Goal: Navigation & Orientation: Find specific page/section

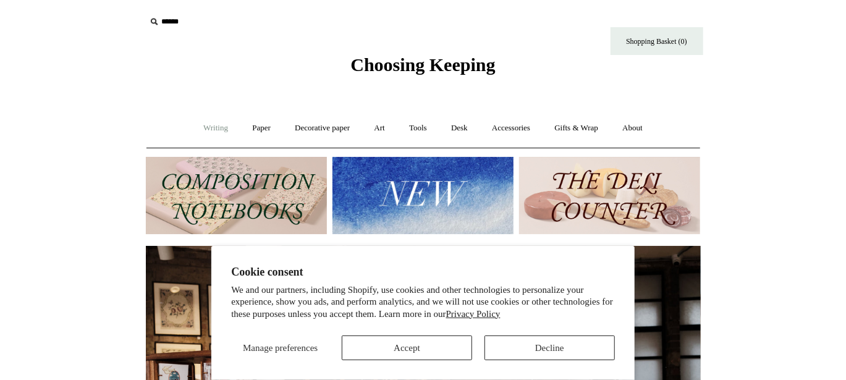
click at [210, 127] on link "Writing +" at bounding box center [215, 128] width 47 height 33
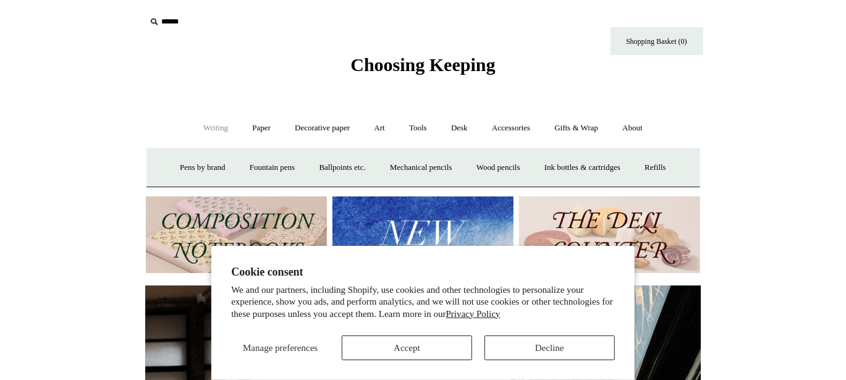
scroll to position [0, 555]
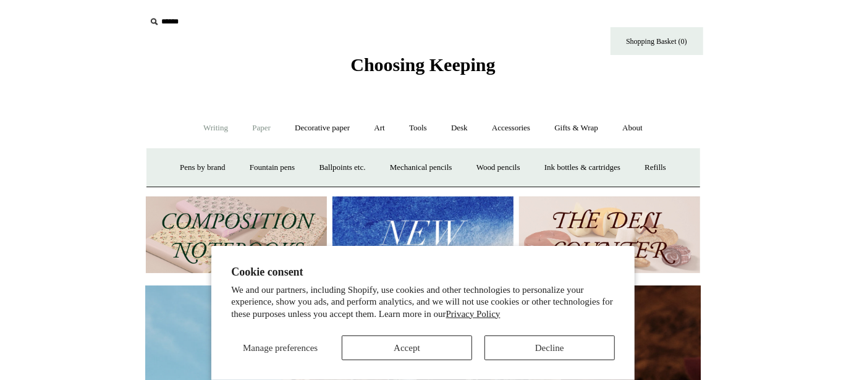
click at [251, 127] on link "Paper +" at bounding box center [261, 128] width 41 height 33
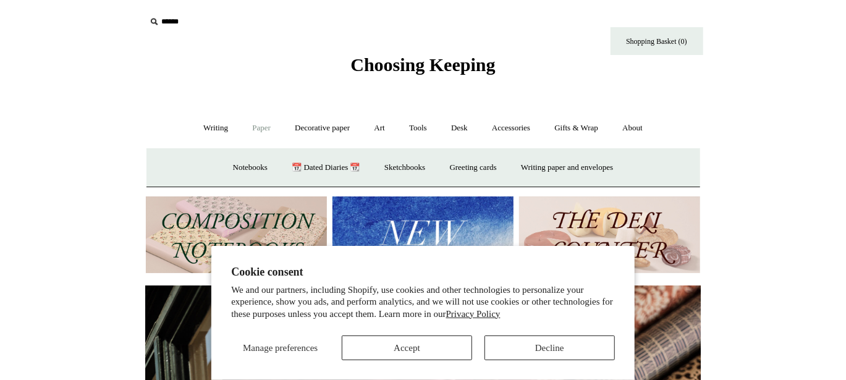
scroll to position [0, 1109]
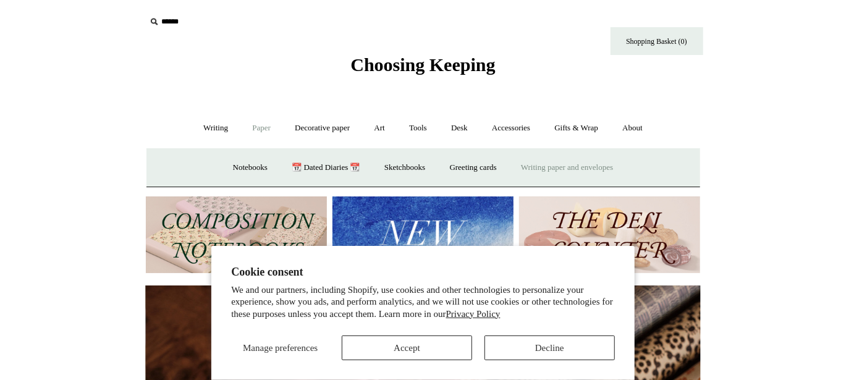
click at [550, 170] on link "Writing paper and envelopes +" at bounding box center [567, 167] width 114 height 33
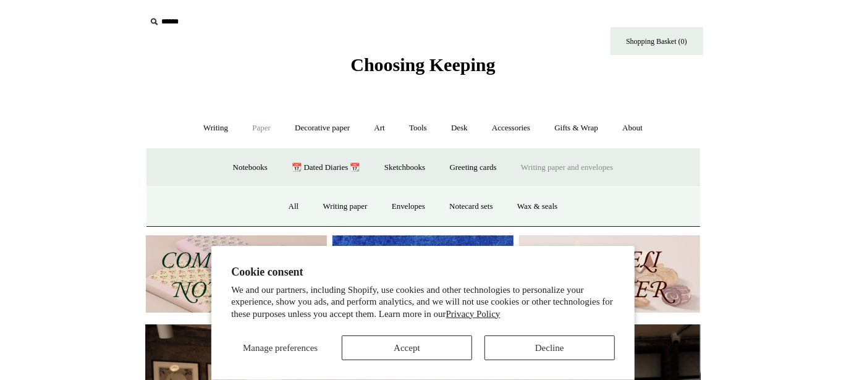
scroll to position [0, 0]
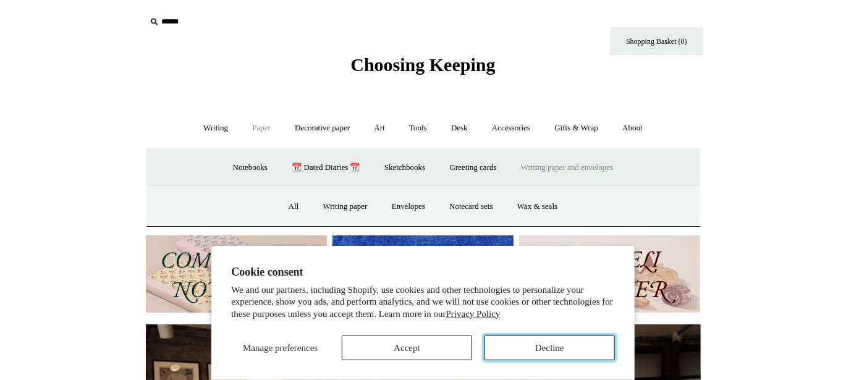
click at [581, 349] on button "Decline" at bounding box center [549, 347] width 130 height 25
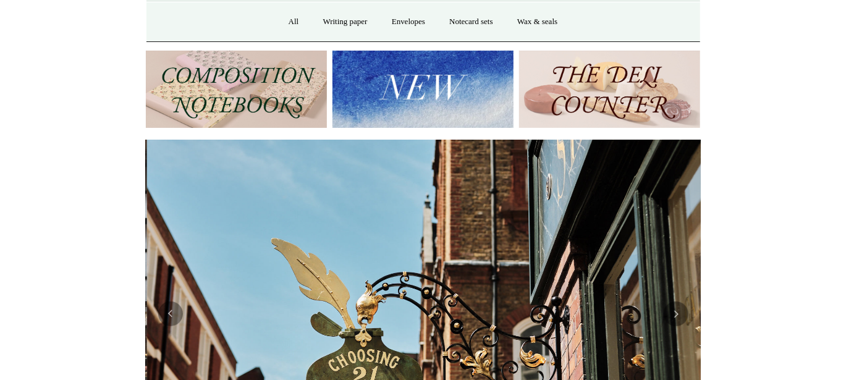
scroll to position [0, 555]
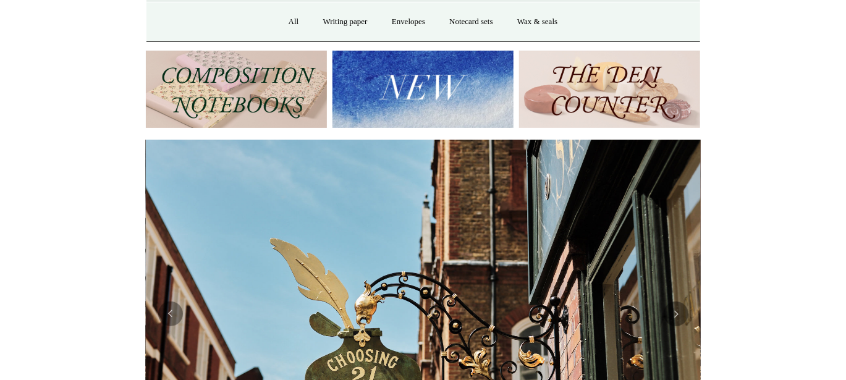
click at [420, 117] on img at bounding box center [422, 89] width 181 height 77
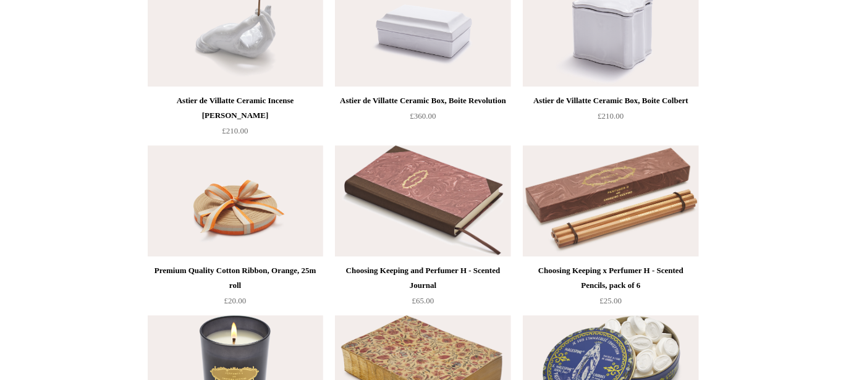
scroll to position [44, 0]
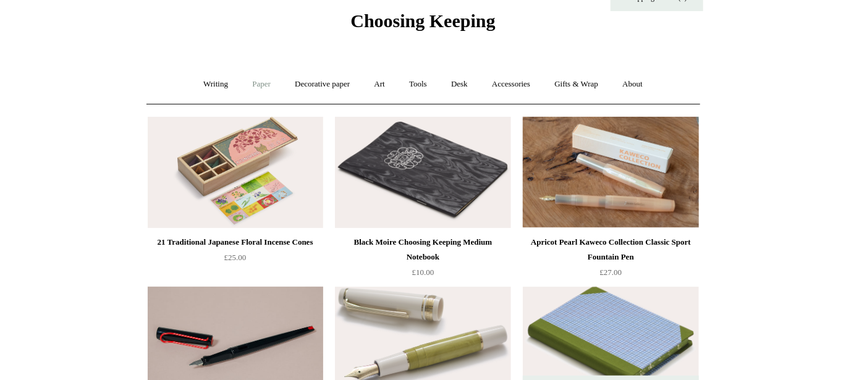
click at [262, 87] on link "Paper +" at bounding box center [261, 84] width 41 height 33
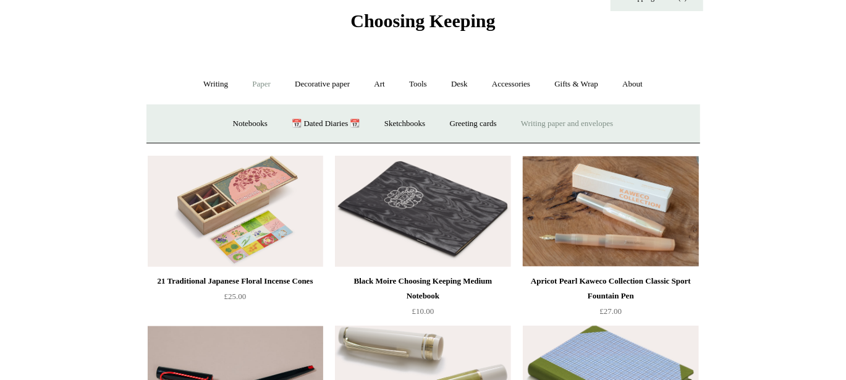
click at [541, 121] on link "Writing paper and envelopes +" at bounding box center [567, 123] width 114 height 33
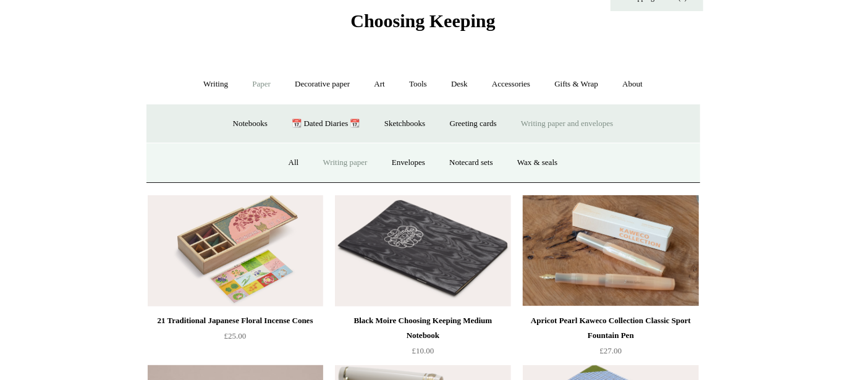
click at [332, 159] on link "Writing paper" at bounding box center [345, 162] width 67 height 33
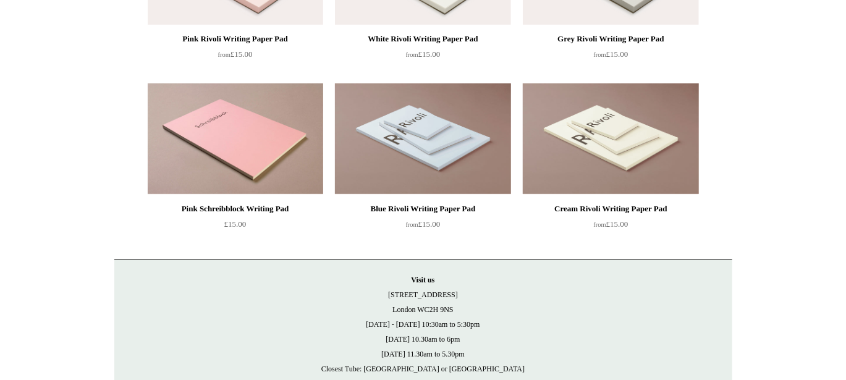
scroll to position [124, 0]
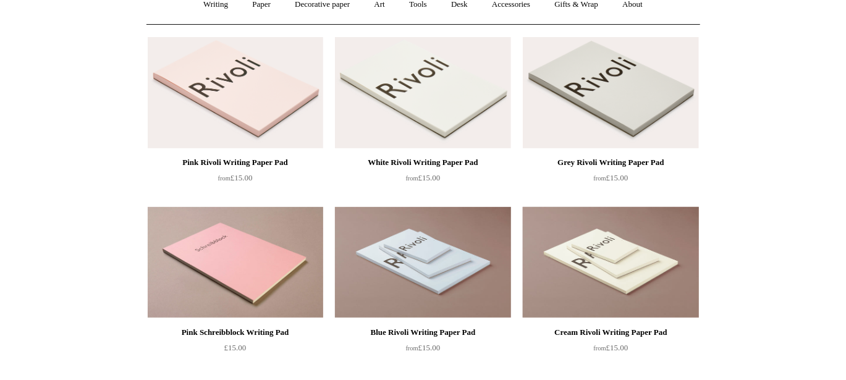
click at [600, 245] on img at bounding box center [610, 262] width 175 height 111
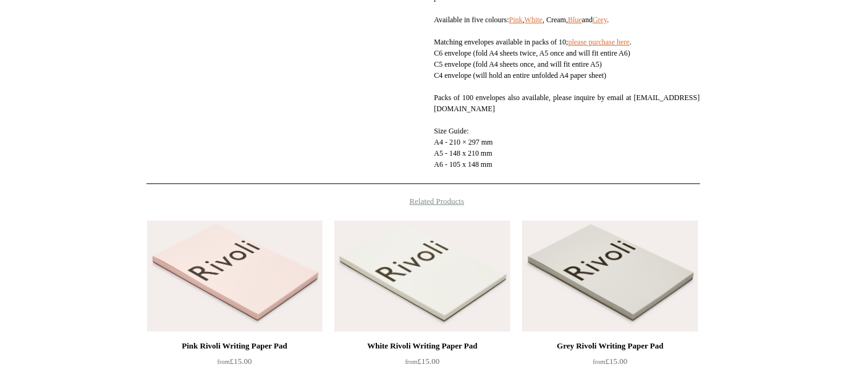
scroll to position [494, 0]
